Goal: Task Accomplishment & Management: Use online tool/utility

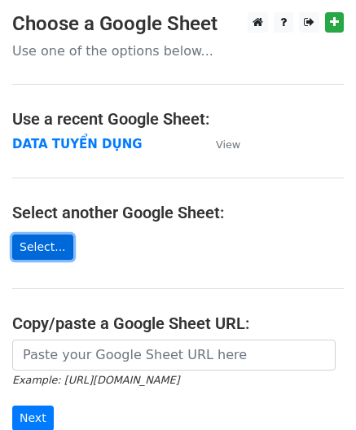
click at [37, 247] on link "Select..." at bounding box center [42, 246] width 61 height 25
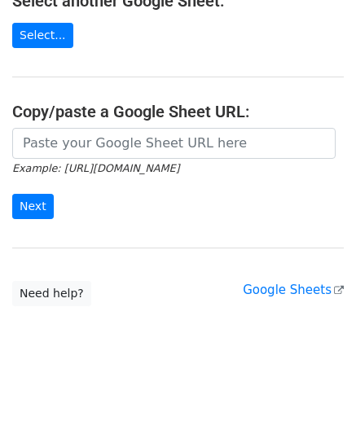
scroll to position [218, 0]
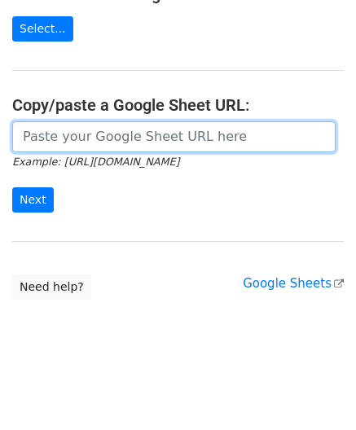
click at [100, 143] on input "url" at bounding box center [173, 136] width 323 height 31
paste input "spreadsheets"
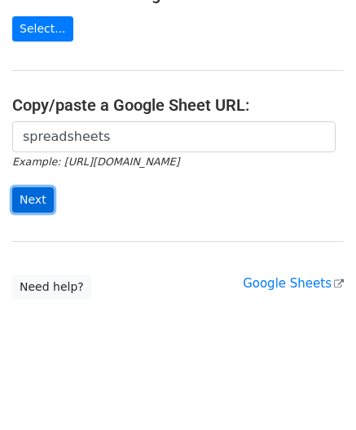
click at [46, 200] on input "Next" at bounding box center [33, 199] width 42 height 25
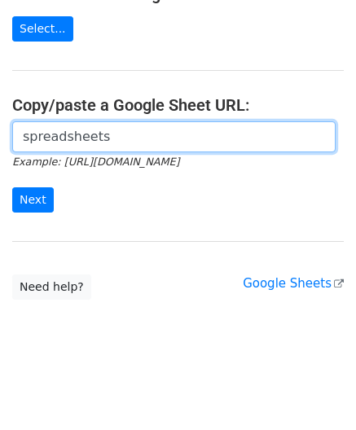
click at [91, 136] on input "spreadsheets" at bounding box center [173, 136] width 323 height 31
paste input "[URL][DOMAIN_NAME]"
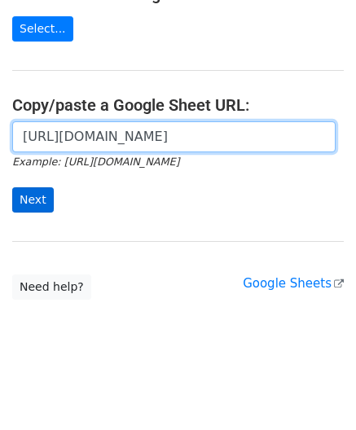
type input "https://docs.google.com/spreadsheets/d/1KZ7mIKUru3GcC_K2wVEfG_VsEb4I4bOScueJoPE…"
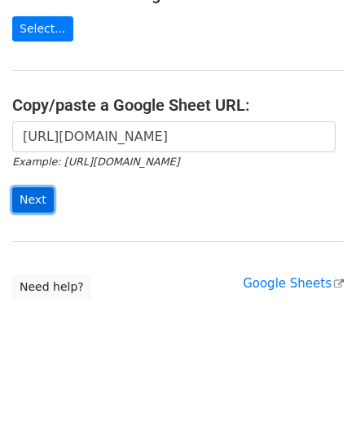
scroll to position [0, 0]
click at [43, 208] on input "Next" at bounding box center [33, 199] width 42 height 25
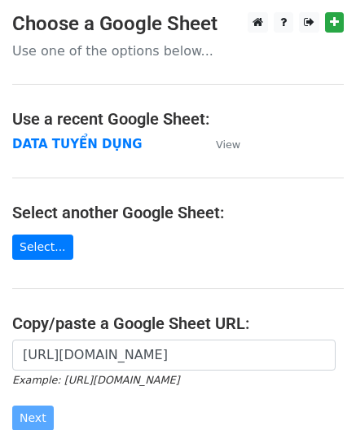
scroll to position [216, 0]
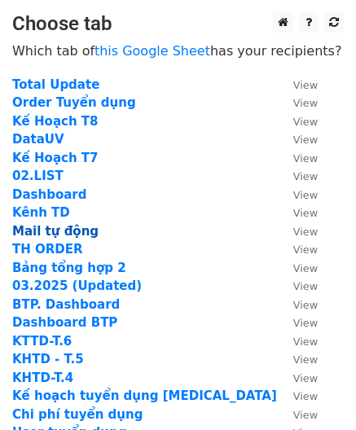
click at [48, 230] on strong "Mail tự động" at bounding box center [55, 231] width 86 height 15
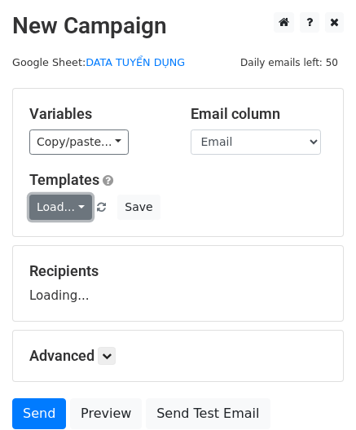
click at [64, 216] on link "Load..." at bounding box center [60, 206] width 63 height 25
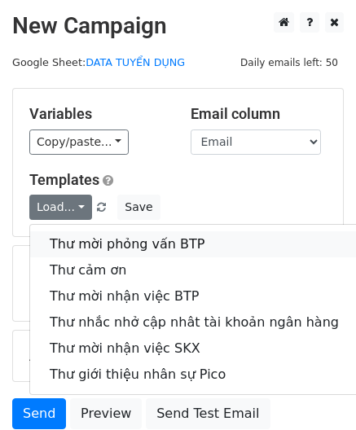
click at [72, 240] on link "Thư mời phỏng vấn BTP" at bounding box center [194, 244] width 328 height 26
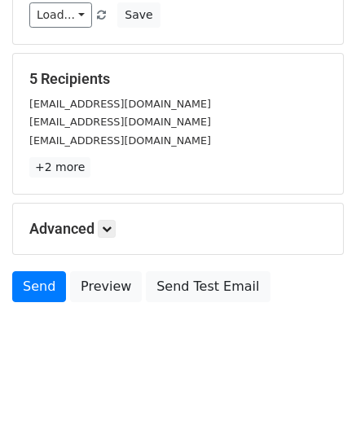
scroll to position [203, 0]
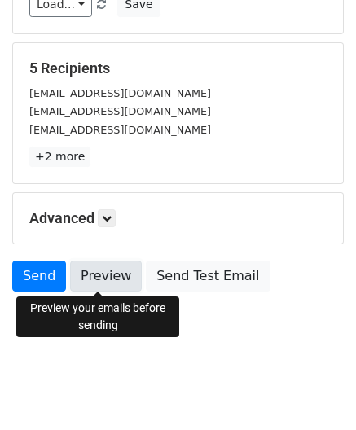
click at [116, 284] on link "Preview" at bounding box center [106, 275] width 72 height 31
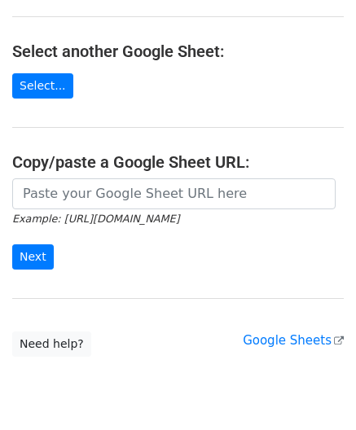
scroll to position [163, 0]
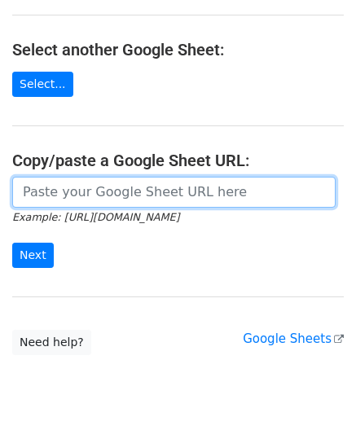
click at [70, 194] on input "url" at bounding box center [173, 192] width 323 height 31
paste input "https://docs.google.com/spreadsheets/d/1KZ7mIKUru3GcC_K2wVEfG_VsEb4I4bOScueJoPE…"
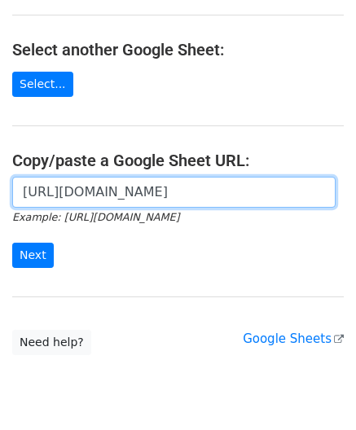
scroll to position [0, 465]
type input "https://docs.google.com/spreadsheets/d/1KZ7mIKUru3GcC_K2wVEfG_VsEb4I4bOScueJoPE…"
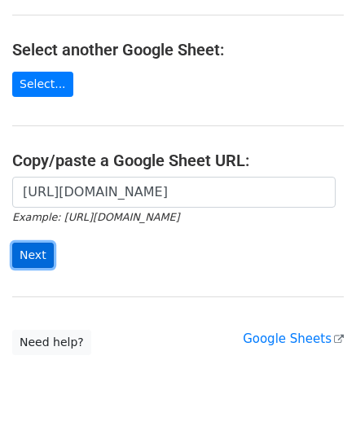
click at [23, 265] on input "Next" at bounding box center [33, 255] width 42 height 25
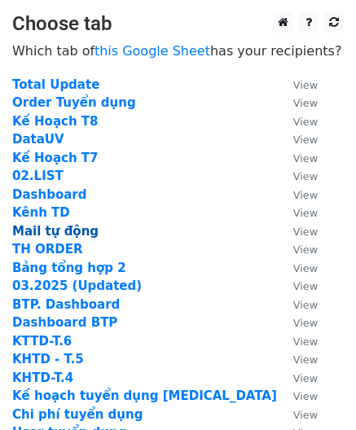
click at [46, 227] on strong "Mail tự động" at bounding box center [55, 231] width 86 height 15
click at [64, 230] on strong "Mail tự động" at bounding box center [55, 231] width 86 height 15
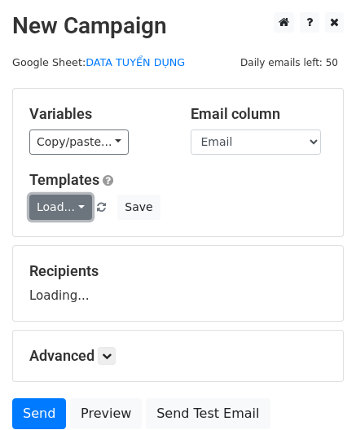
click at [51, 202] on link "Load..." at bounding box center [60, 206] width 63 height 25
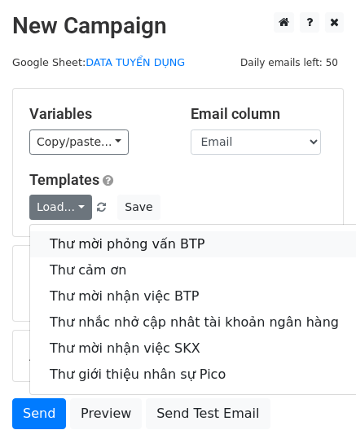
click at [74, 238] on link "Thư mời phỏng vấn BTP" at bounding box center [194, 244] width 328 height 26
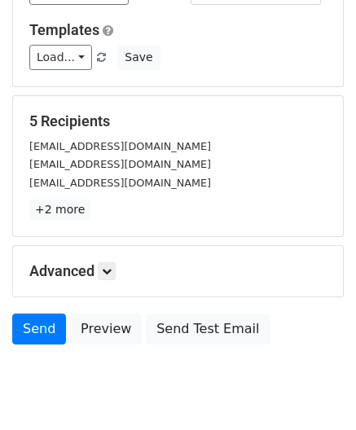
scroll to position [203, 0]
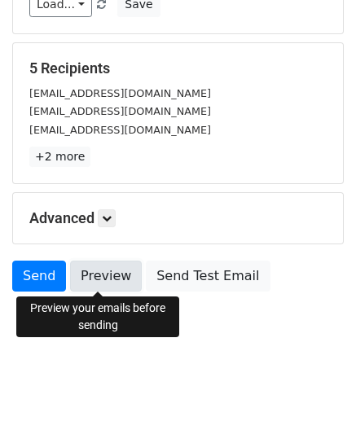
click at [90, 277] on link "Preview" at bounding box center [106, 275] width 72 height 31
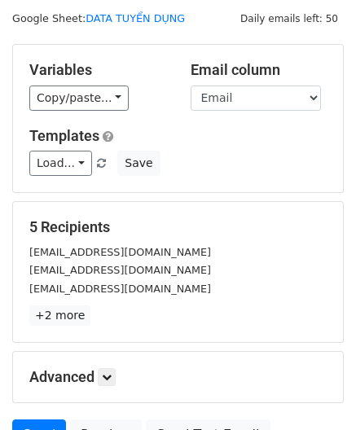
scroll to position [0, 0]
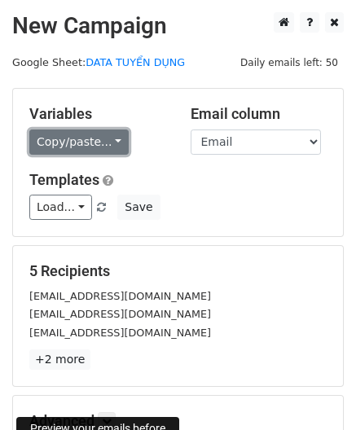
click at [94, 136] on link "Copy/paste..." at bounding box center [78, 141] width 99 height 25
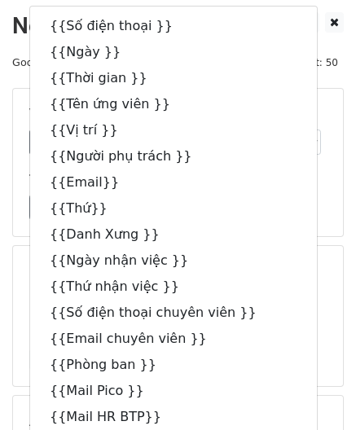
click at [333, 238] on form "Variables Copy/paste... {{Số điện thoại }} {{Ngày }} {{Thời gian }} {{Tên ứng v…" at bounding box center [177, 295] width 331 height 414
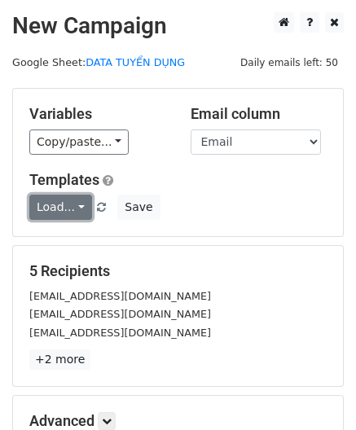
click at [65, 212] on link "Load..." at bounding box center [60, 206] width 63 height 25
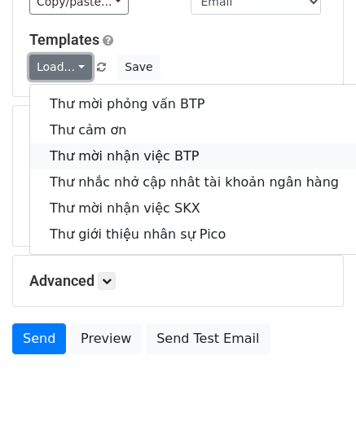
scroll to position [163, 0]
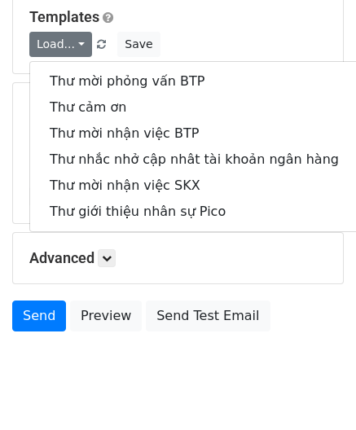
click at [248, 24] on h5 "Templates" at bounding box center [177, 17] width 297 height 18
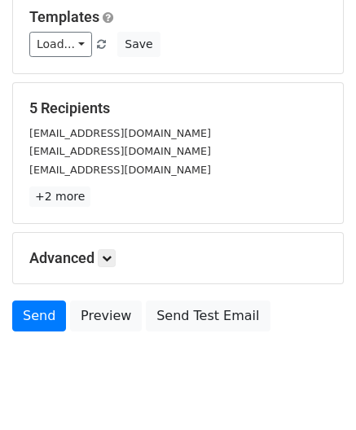
click at [216, 138] on div "ndcong0709@gmail.com" at bounding box center [177, 133] width 321 height 19
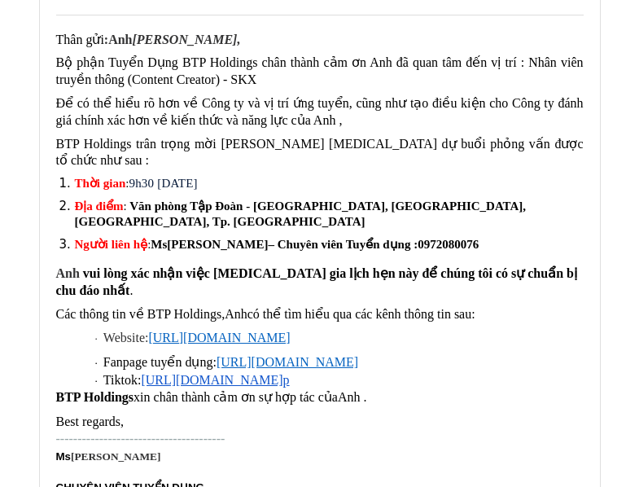
scroll to position [244, 0]
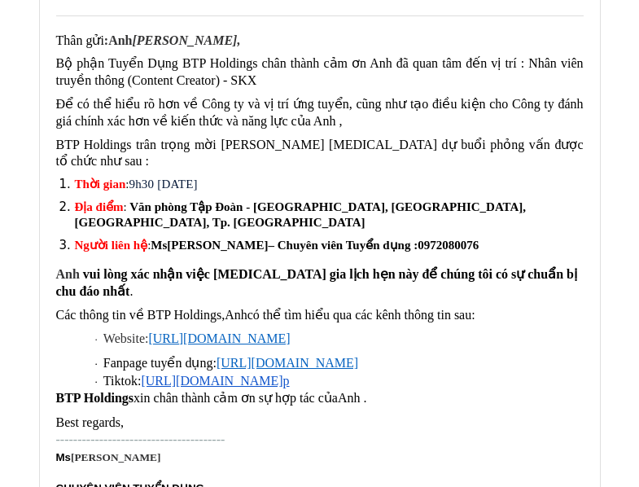
drag, startPoint x: 357, startPoint y: 356, endPoint x: 287, endPoint y: 361, distance: 70.1
click at [287, 372] on p "· Tiktok: [URL][DOMAIN_NAME] p" at bounding box center [339, 381] width 488 height 18
click at [362, 372] on p "· Tiktok: [URL][DOMAIN_NAME] p" at bounding box center [339, 381] width 488 height 18
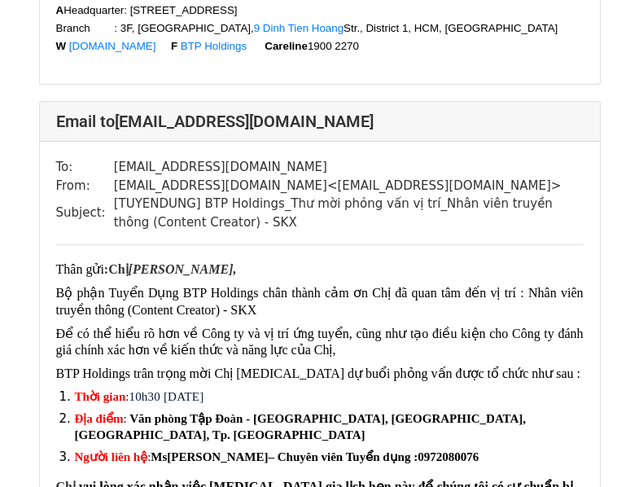
scroll to position [895, 0]
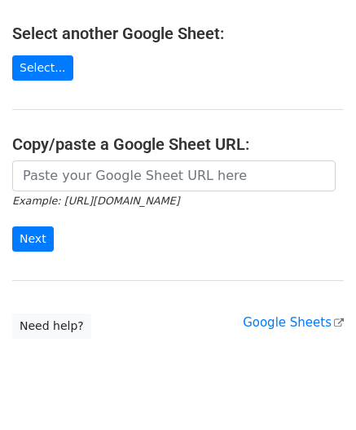
scroll to position [218, 0]
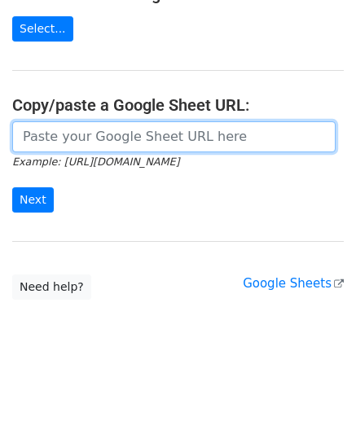
click at [88, 128] on input "url" at bounding box center [173, 136] width 323 height 31
paste input "[URL][DOMAIN_NAME]"
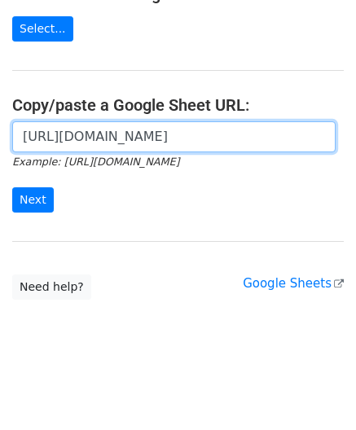
scroll to position [0, 465]
type input "[URL][DOMAIN_NAME]"
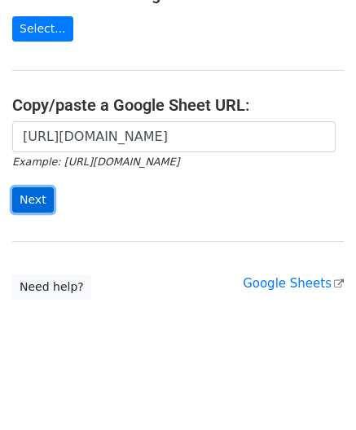
click at [25, 204] on input "Next" at bounding box center [33, 199] width 42 height 25
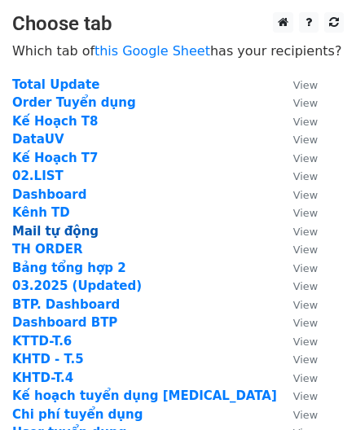
click at [48, 234] on strong "Mail tự động" at bounding box center [55, 231] width 86 height 15
click at [73, 234] on strong "Mail tự động" at bounding box center [55, 231] width 86 height 15
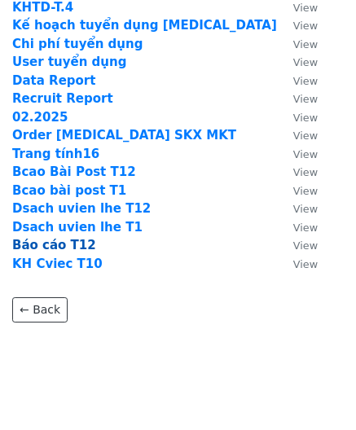
scroll to position [393, 0]
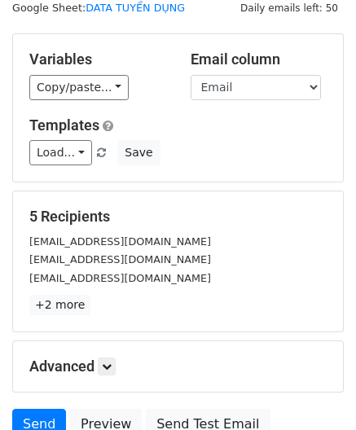
scroll to position [81, 0]
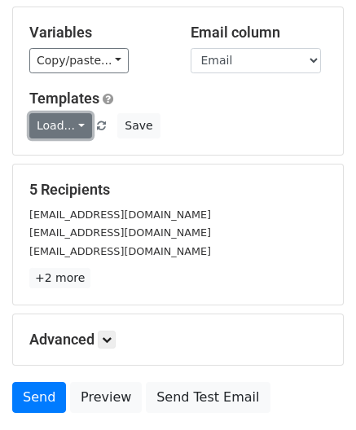
click at [66, 120] on link "Load..." at bounding box center [60, 125] width 63 height 25
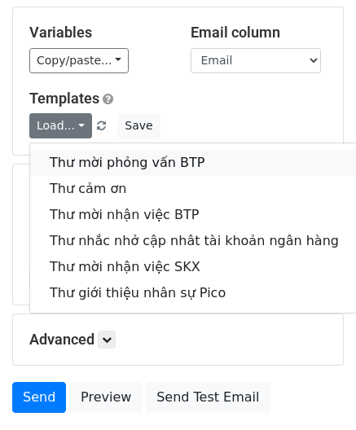
click at [80, 160] on link "Thư mời phỏng vấn BTP" at bounding box center [194, 163] width 328 height 26
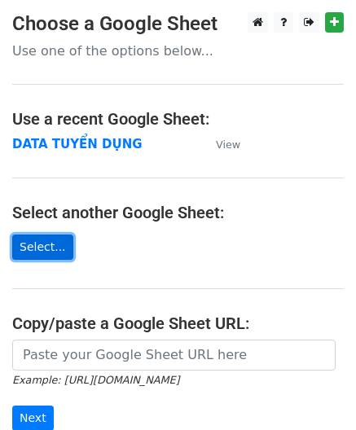
click at [33, 242] on link "Select..." at bounding box center [42, 246] width 61 height 25
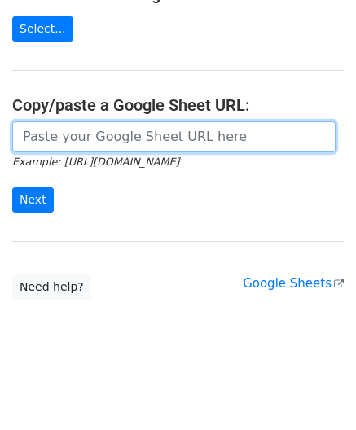
click at [81, 131] on input "url" at bounding box center [173, 136] width 323 height 31
type input "https://docs.google.com/spreadsheets/d/1ESM9_zjl6bYkOvjG4tsHf7Y0N7_Pt_iCzftfYqE…"
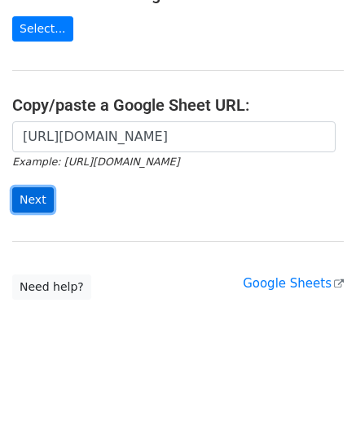
click at [24, 195] on input "Next" at bounding box center [33, 199] width 42 height 25
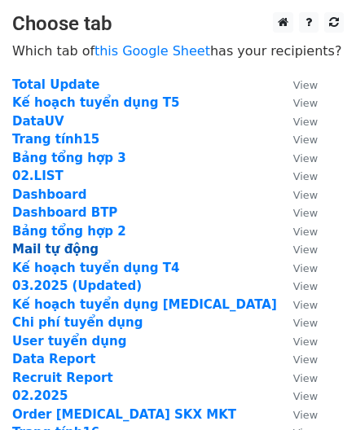
click at [46, 251] on strong "Mail tự động" at bounding box center [55, 249] width 86 height 15
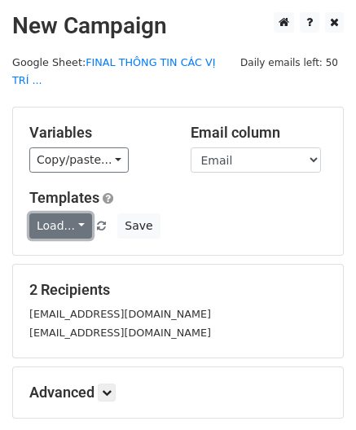
click at [51, 214] on link "Load..." at bounding box center [60, 225] width 63 height 25
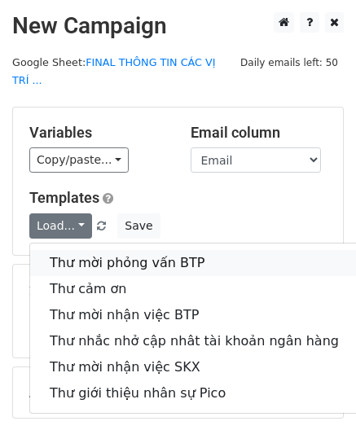
click at [76, 250] on link "Thư mời phỏng vấn BTP" at bounding box center [194, 263] width 328 height 26
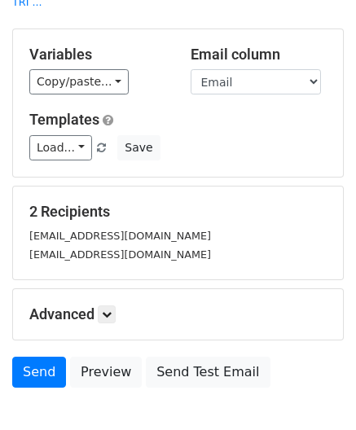
scroll to position [155, 0]
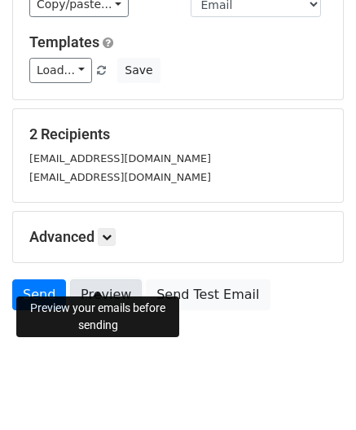
click at [105, 280] on link "Preview" at bounding box center [106, 294] width 72 height 31
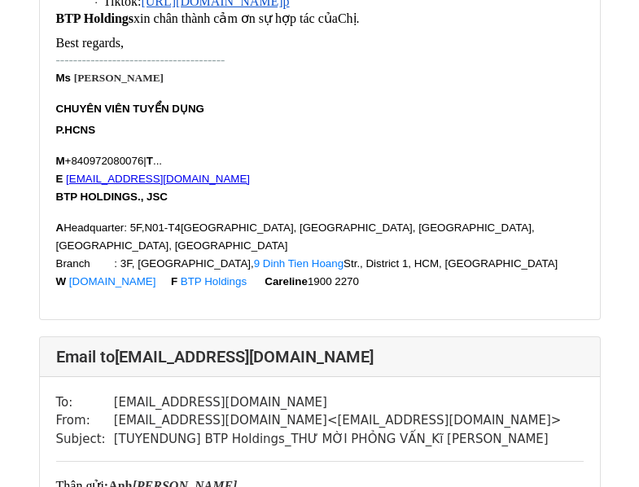
scroll to position [651, 0]
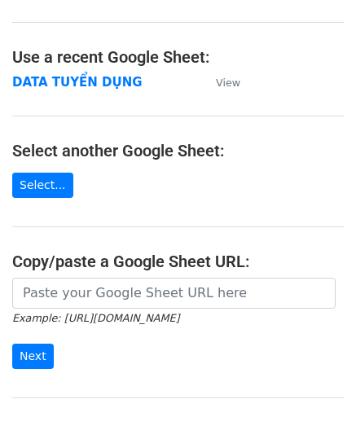
scroll to position [218, 0]
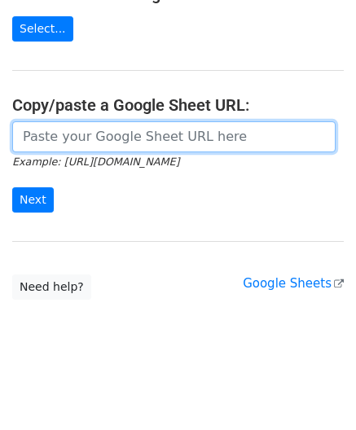
click at [73, 144] on input "url" at bounding box center [173, 136] width 323 height 31
paste input "[URL][DOMAIN_NAME]"
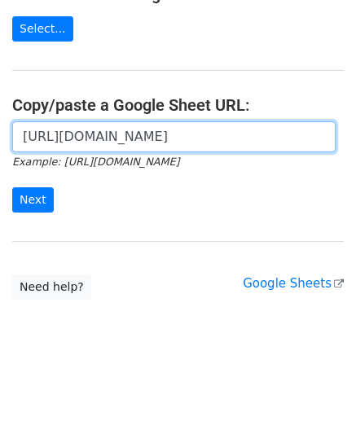
scroll to position [0, 465]
type input "[URL][DOMAIN_NAME]"
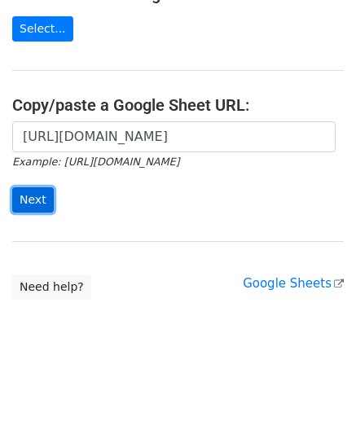
click at [37, 203] on input "Next" at bounding box center [33, 199] width 42 height 25
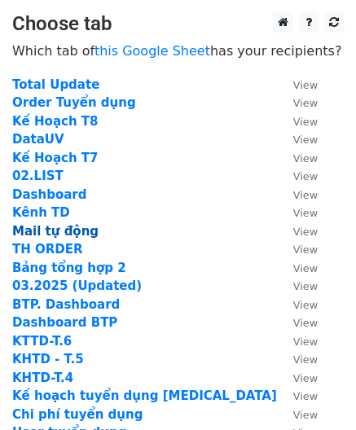
click at [43, 234] on strong "Mail tự động" at bounding box center [55, 231] width 86 height 15
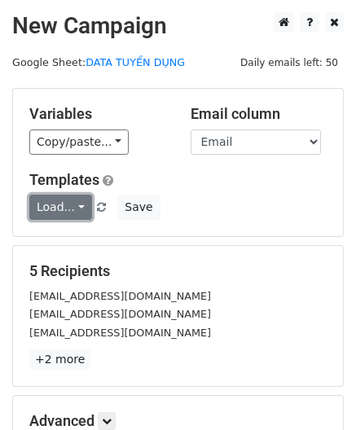
click at [51, 205] on link "Load..." at bounding box center [60, 206] width 63 height 25
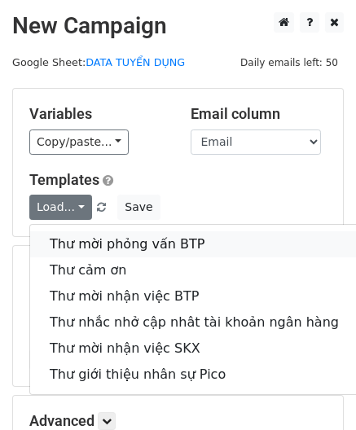
click at [80, 246] on link "Thư mời phỏng vấn BTP" at bounding box center [194, 244] width 328 height 26
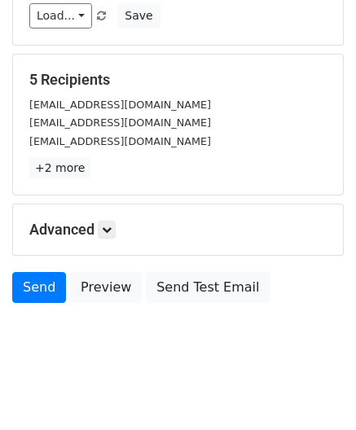
scroll to position [203, 0]
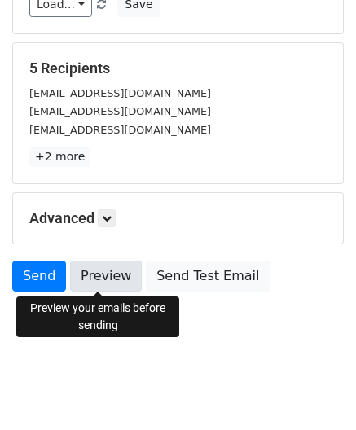
click at [95, 276] on link "Preview" at bounding box center [106, 275] width 72 height 31
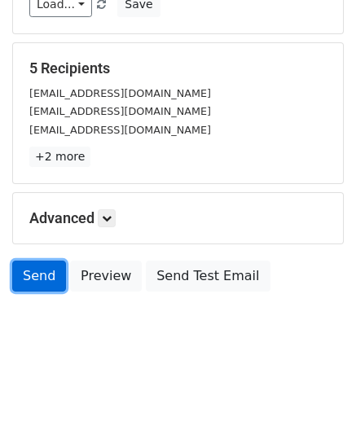
click at [39, 275] on link "Send" at bounding box center [39, 275] width 54 height 31
click at [48, 271] on link "Send" at bounding box center [39, 275] width 54 height 31
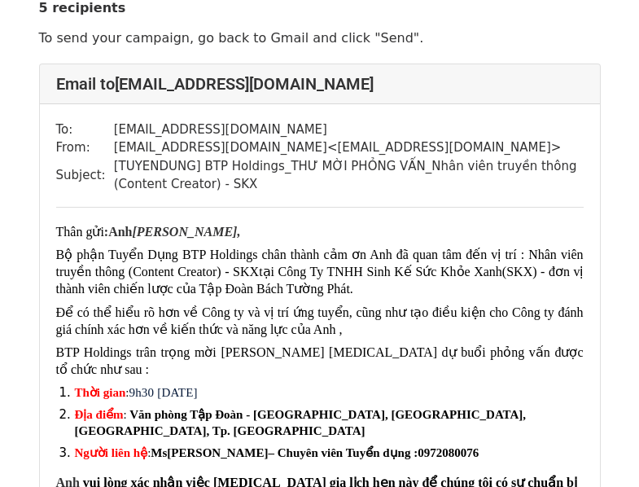
scroll to position [81, 0]
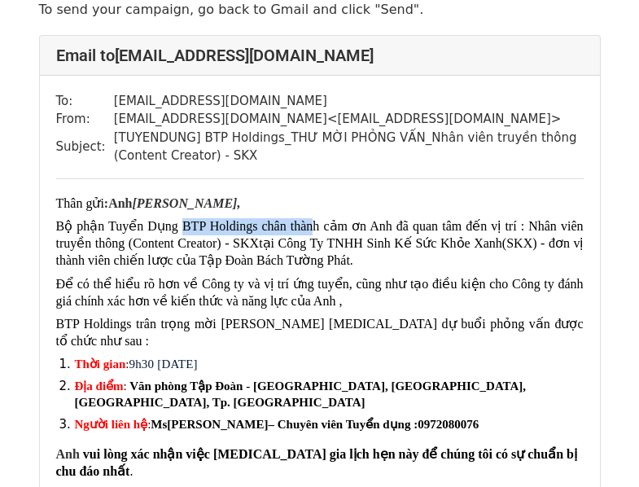
drag, startPoint x: 176, startPoint y: 225, endPoint x: 311, endPoint y: 229, distance: 135.1
click at [311, 229] on span "Bộ phận Tuyển Dụng BTP Holdings chân thành cảm ơn Anh đã quan tâm đến vị trí : …" at bounding box center [319, 234] width 527 height 31
drag, startPoint x: 196, startPoint y: 233, endPoint x: 374, endPoint y: 231, distance: 178.2
click at [374, 231] on span "Bộ phận Tuyển Dụng BTP Holdings chân thành cảm ơn Anh đã quan tâm đến vị trí : …" at bounding box center [319, 234] width 527 height 31
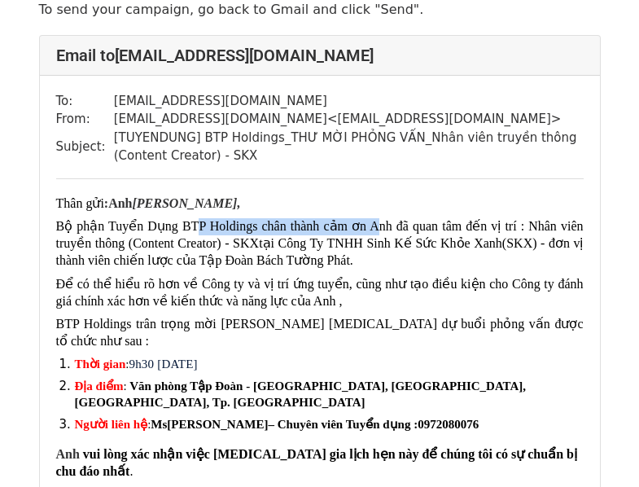
click at [374, 231] on span "Bộ phận Tuyển Dụng BTP Holdings chân thành cảm ơn Anh đã quan tâm đến vị trí : …" at bounding box center [319, 234] width 527 height 31
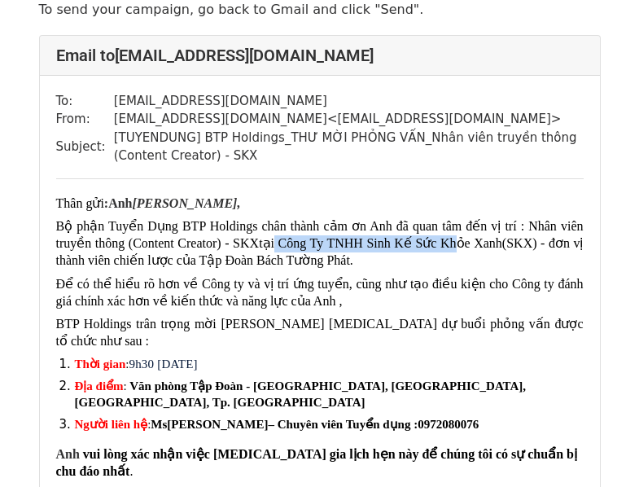
drag, startPoint x: 277, startPoint y: 250, endPoint x: 455, endPoint y: 246, distance: 178.3
click at [455, 246] on span "tại Công Ty TNHH Sinh Kế Sức Khỏe Xanh(SKX) - đơn vị thành viên chiến lược của …" at bounding box center [319, 251] width 527 height 31
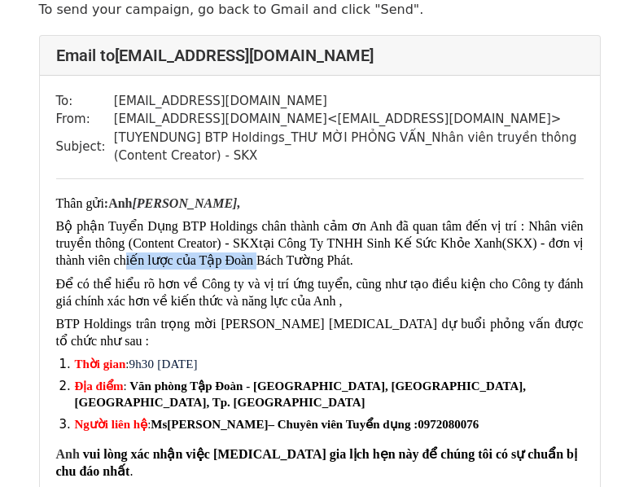
drag, startPoint x: 125, startPoint y: 264, endPoint x: 249, endPoint y: 258, distance: 123.8
click at [249, 258] on span "tại Công Ty TNHH Sinh Kế Sức Khỏe Xanh(SKX) - đơn vị thành viên chiến lược của …" at bounding box center [319, 251] width 527 height 31
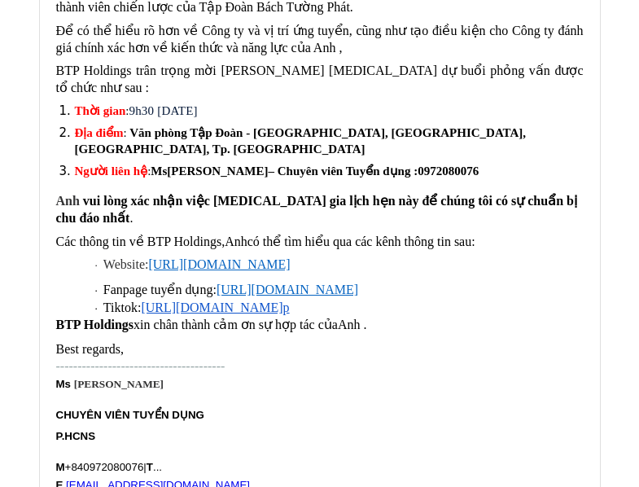
scroll to position [0, 0]
